Goal: Information Seeking & Learning: Compare options

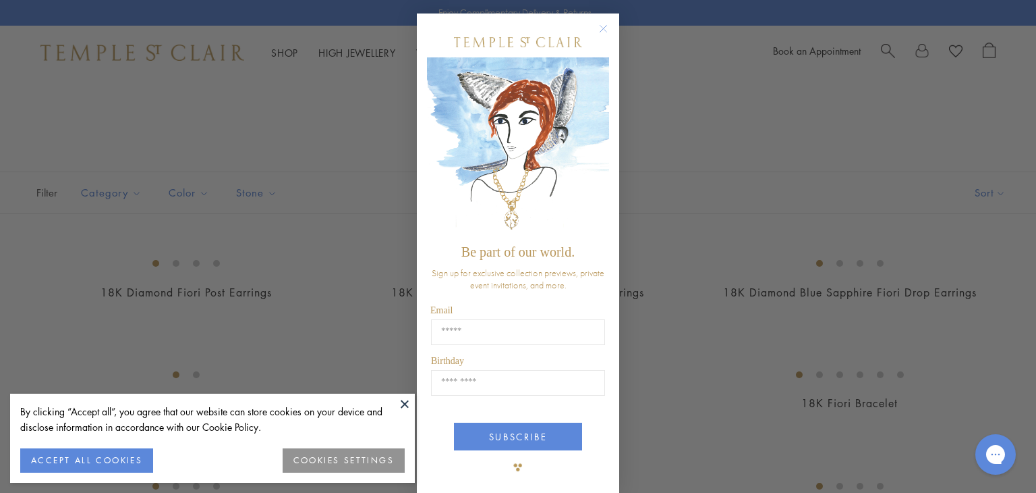
click at [598, 32] on circle "Close dialog" at bounding box center [604, 29] width 16 height 16
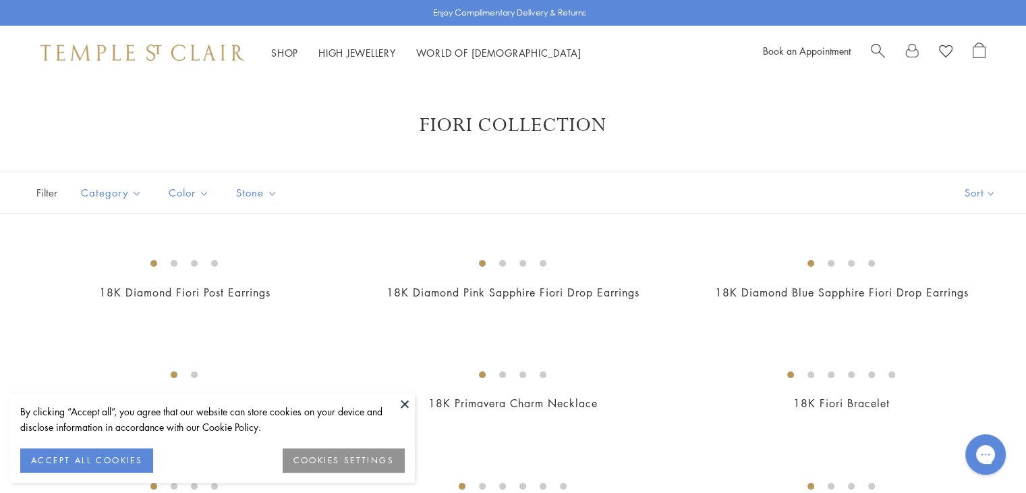
click at [405, 396] on button at bounding box center [405, 403] width 20 height 20
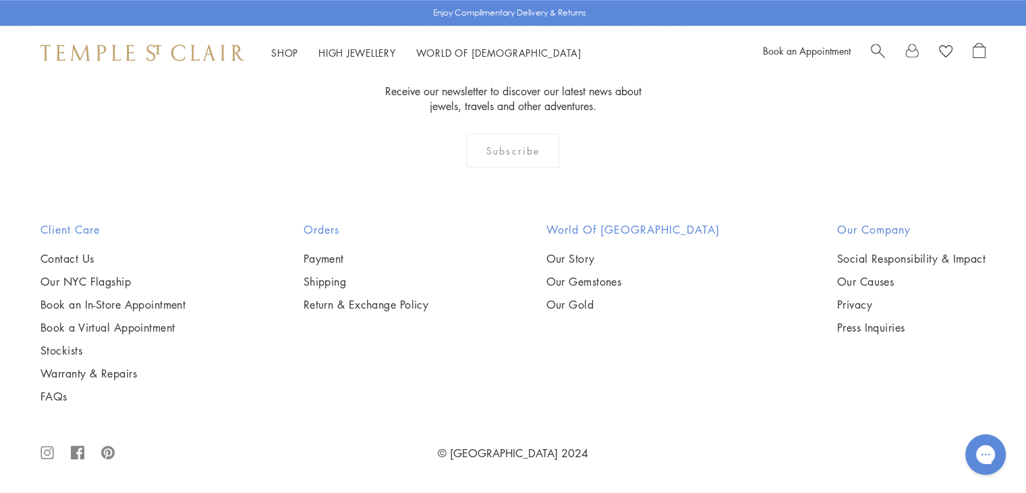
scroll to position [2542, 0]
click at [0, 0] on img at bounding box center [0, 0] width 0 height 0
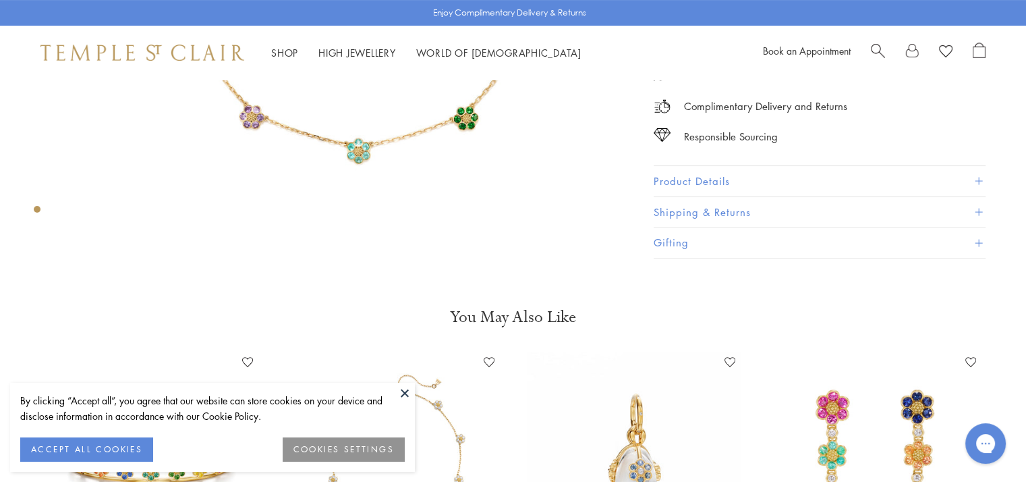
scroll to position [396, 0]
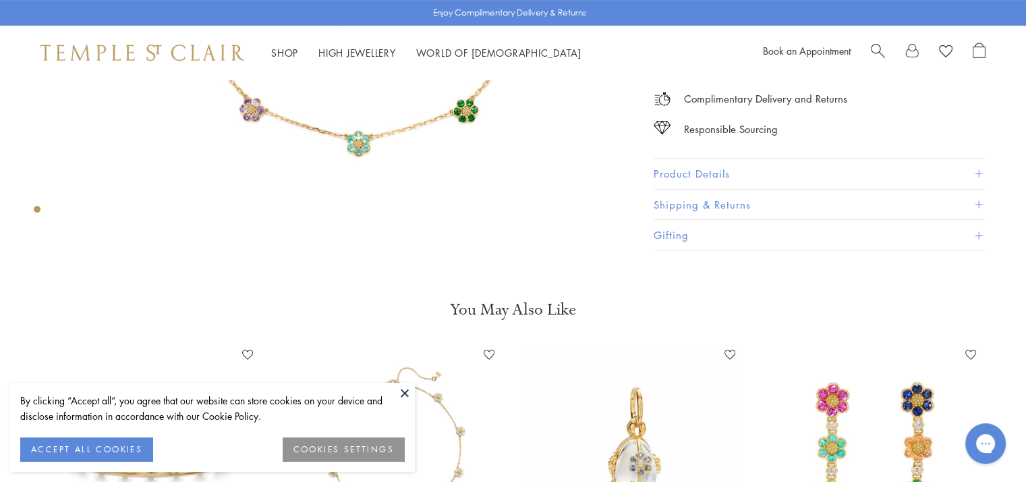
click at [850, 175] on button "Product Details" at bounding box center [820, 174] width 332 height 30
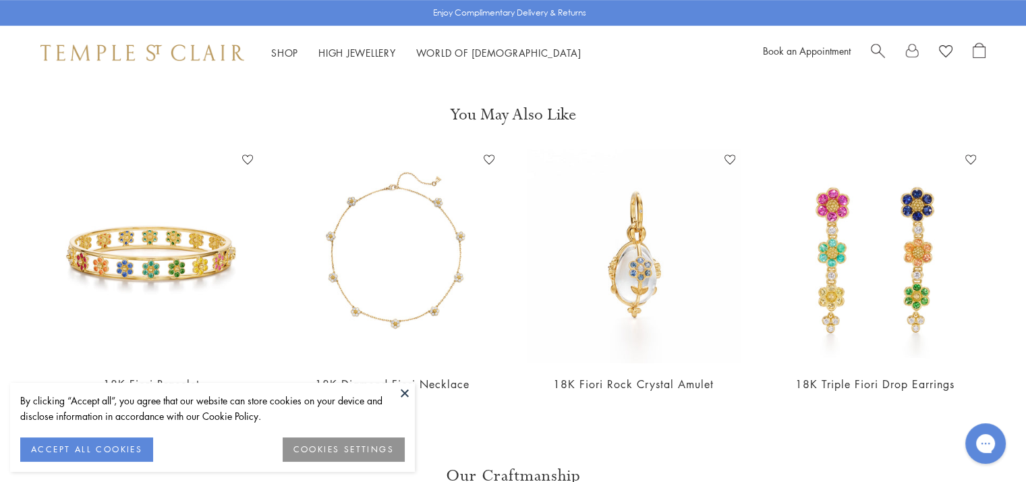
scroll to position [790, 0]
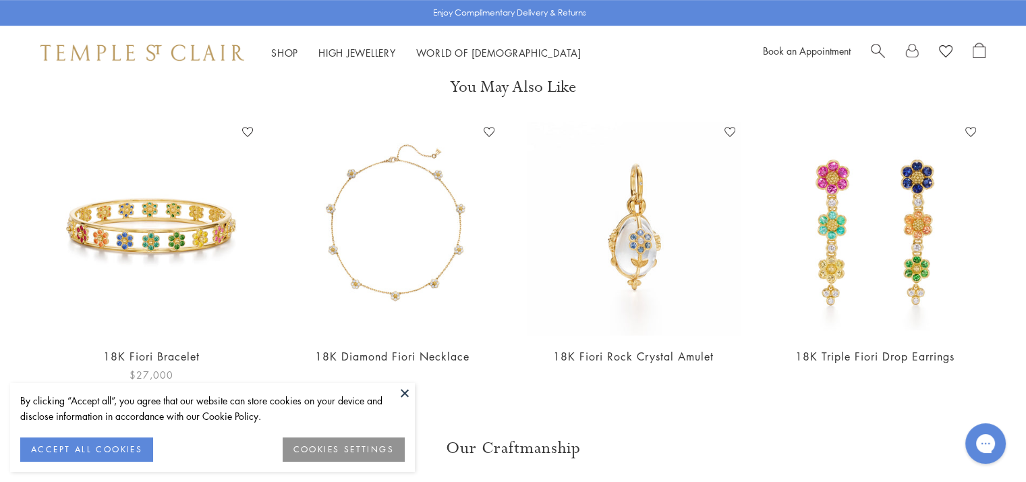
click at [200, 232] on img at bounding box center [152, 228] width 214 height 214
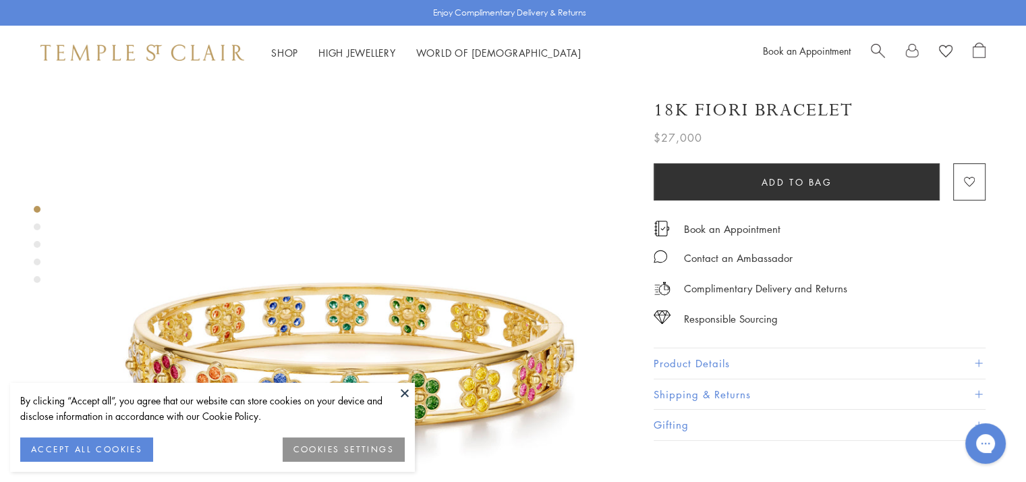
click at [406, 396] on button at bounding box center [405, 393] width 20 height 20
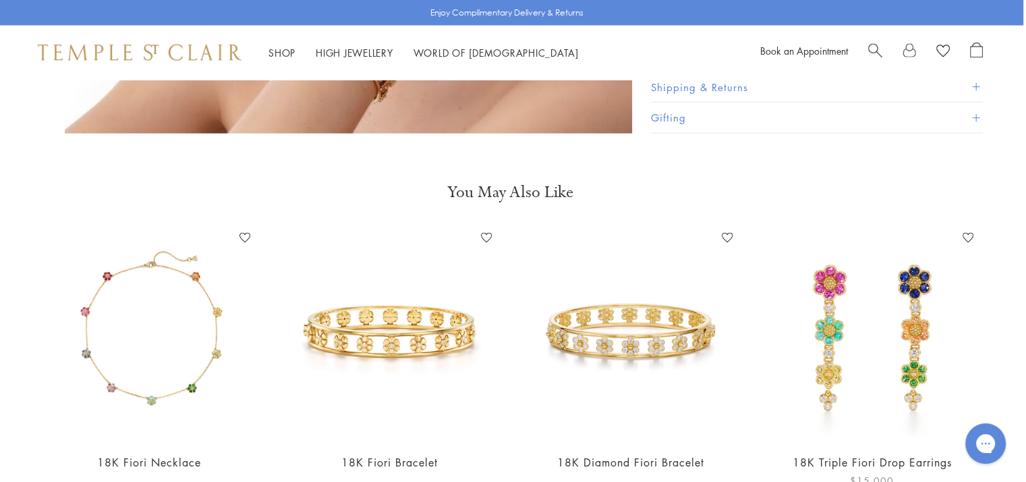
scroll to position [2904, 3]
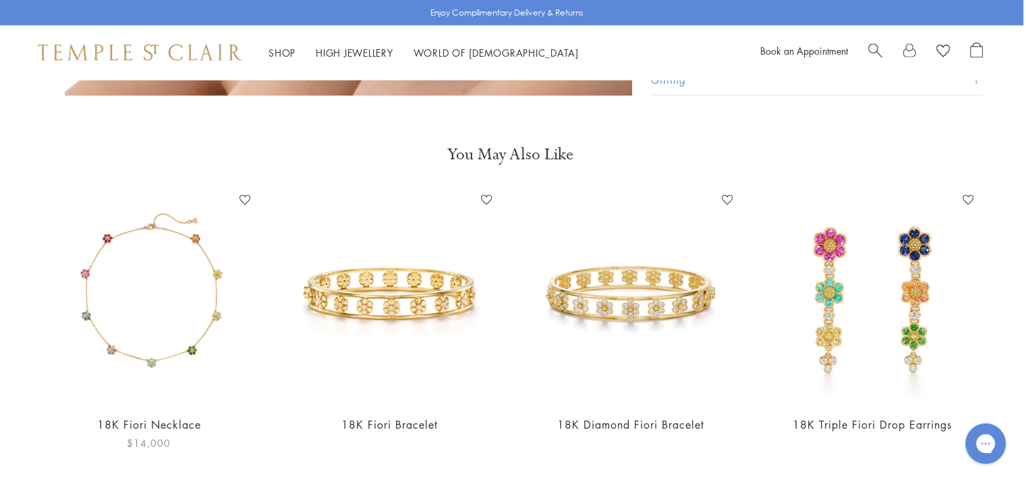
click at [163, 231] on img at bounding box center [149, 296] width 214 height 214
